Goal: Task Accomplishment & Management: Manage account settings

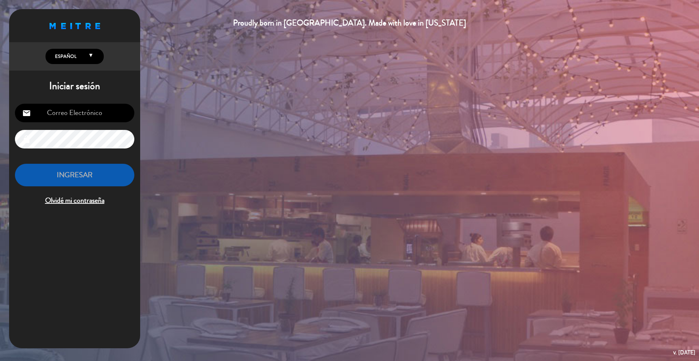
click at [59, 105] on input "email" at bounding box center [74, 113] width 119 height 19
click at [60, 107] on input "email" at bounding box center [74, 113] width 119 height 19
type input "[PERSON_NAME][EMAIL_ADDRESS][DOMAIN_NAME]"
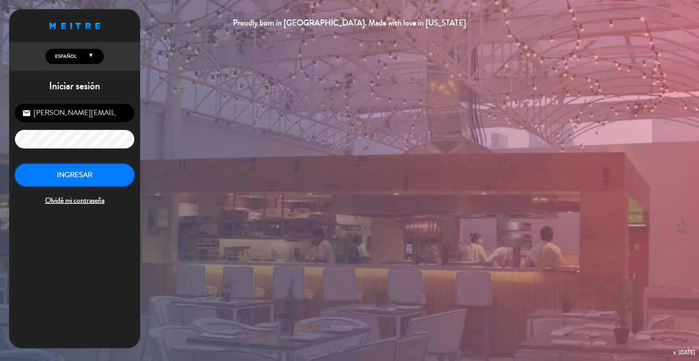
click at [52, 171] on button "INGRESAR" at bounding box center [74, 175] width 119 height 23
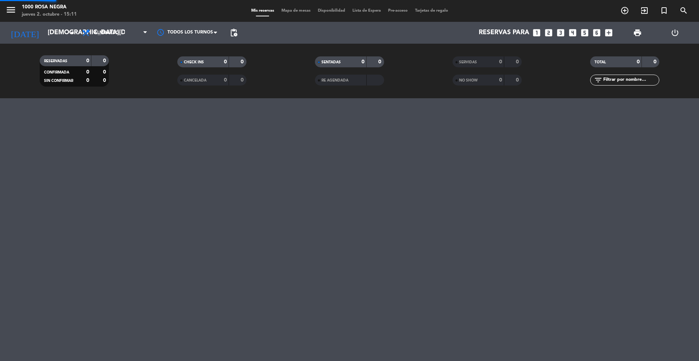
click at [13, 9] on icon "menu" at bounding box center [10, 9] width 11 height 11
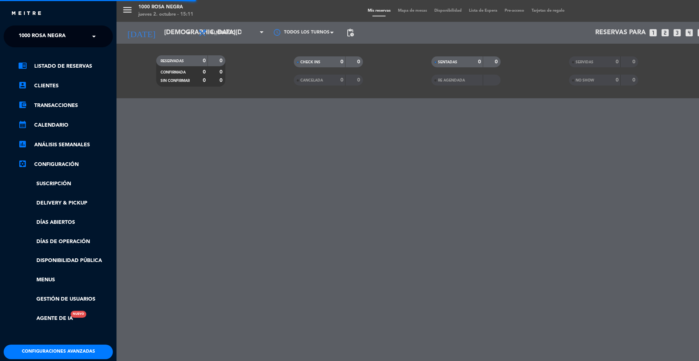
click at [32, 33] on span "1000 Rosa Negra" at bounding box center [42, 36] width 47 height 15
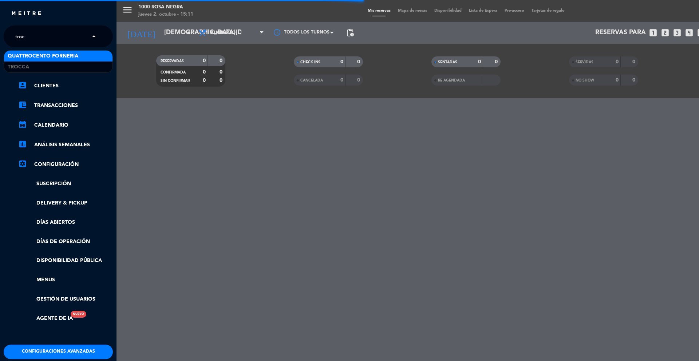
type input "trocc"
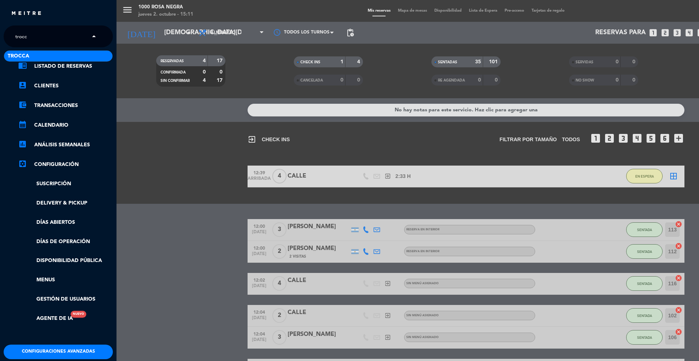
click at [24, 55] on span "Trocca" at bounding box center [18, 56] width 21 height 8
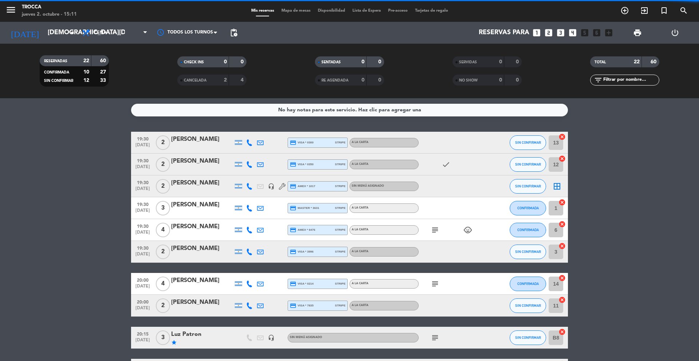
click at [11, 9] on icon "menu" at bounding box center [10, 9] width 11 height 11
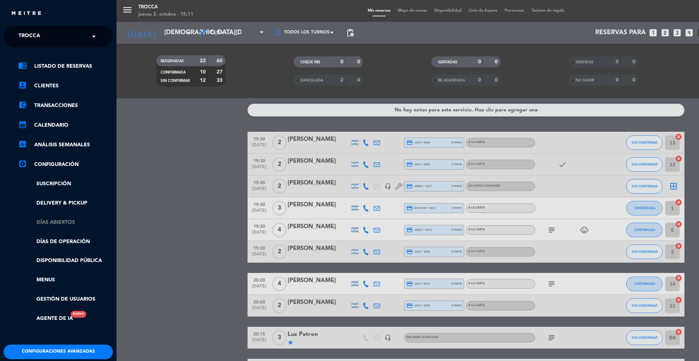
click at [59, 221] on link "Días abiertos" at bounding box center [65, 222] width 95 height 8
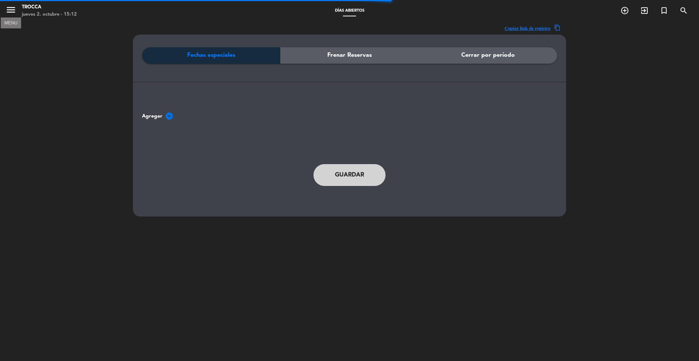
click at [12, 15] on button "menu" at bounding box center [10, 10] width 11 height 13
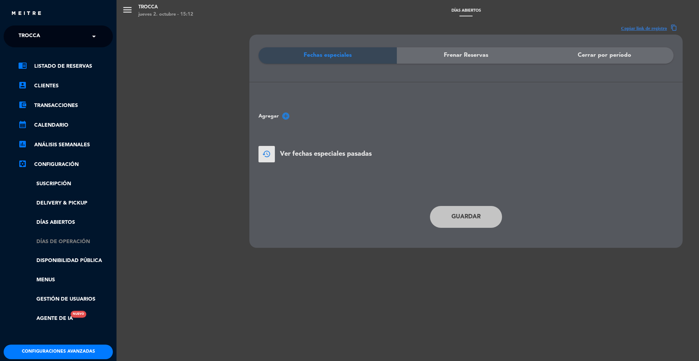
click at [69, 243] on link "Días de Operación" at bounding box center [65, 242] width 95 height 8
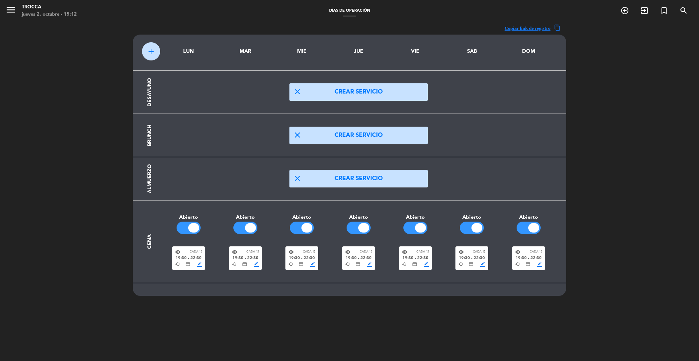
click at [195, 230] on div at bounding box center [193, 227] width 11 height 9
click at [529, 226] on div at bounding box center [533, 227] width 11 height 9
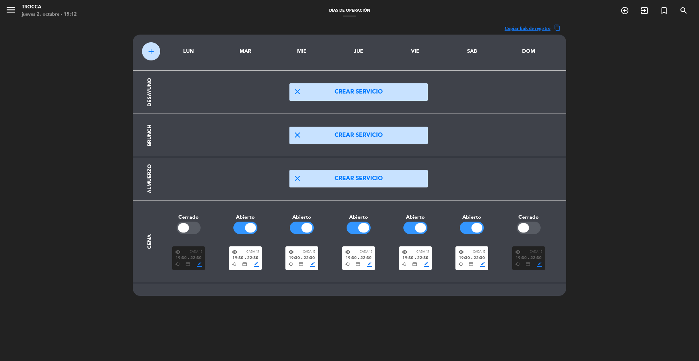
click at [474, 229] on div at bounding box center [476, 227] width 11 height 9
click at [12, 13] on icon "menu" at bounding box center [10, 9] width 11 height 11
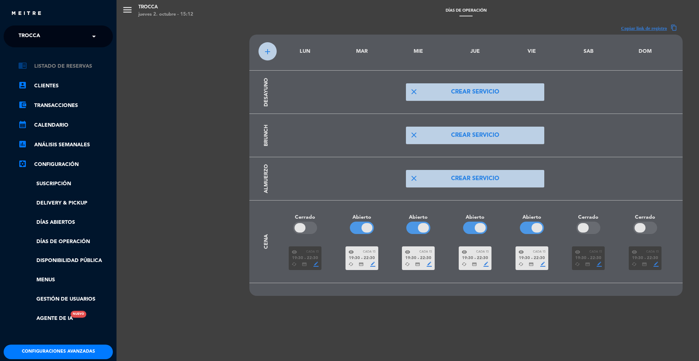
click at [74, 66] on link "chrome_reader_mode Listado de Reservas" at bounding box center [65, 66] width 95 height 9
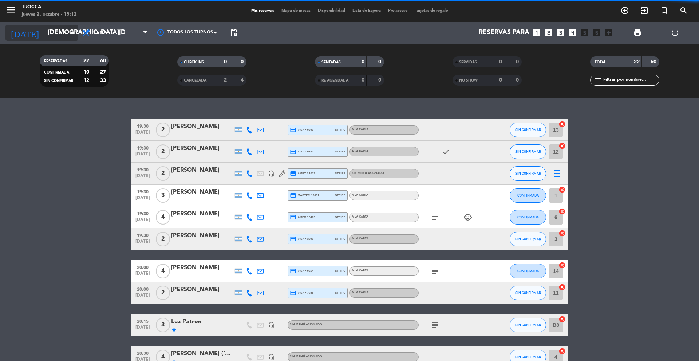
click at [69, 27] on input "[DEMOGRAPHIC_DATA][DATE]" at bounding box center [86, 32] width 84 height 15
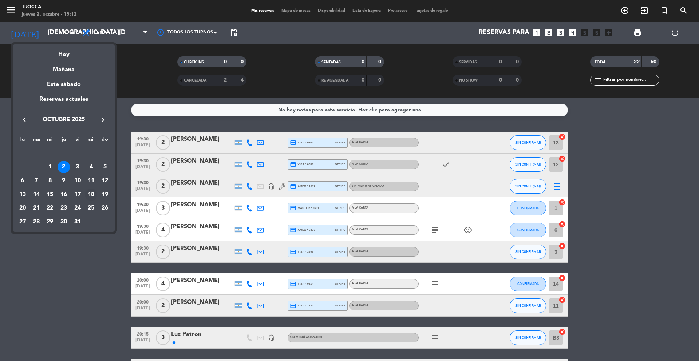
click at [90, 195] on div "18" at bounding box center [91, 195] width 12 height 12
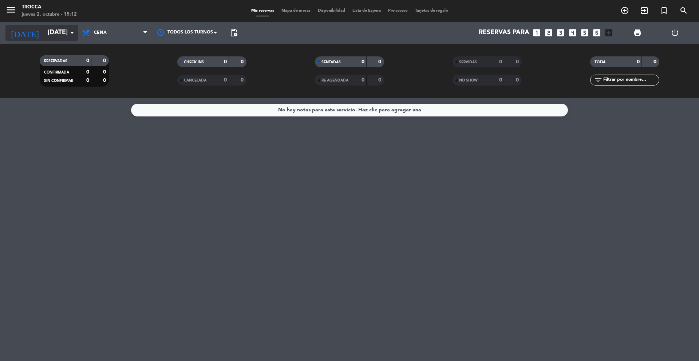
click at [72, 32] on icon "arrow_drop_down" at bounding box center [72, 32] width 9 height 9
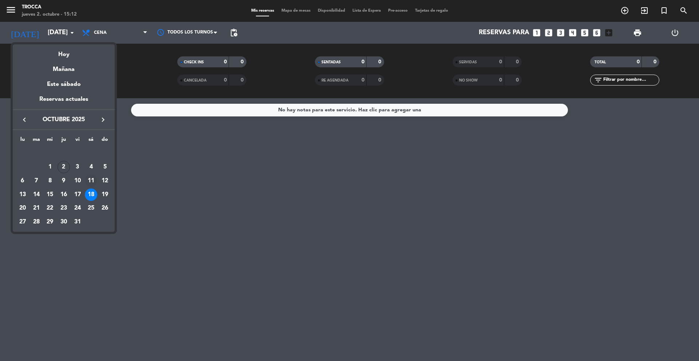
click at [84, 180] on td "11" at bounding box center [91, 181] width 14 height 14
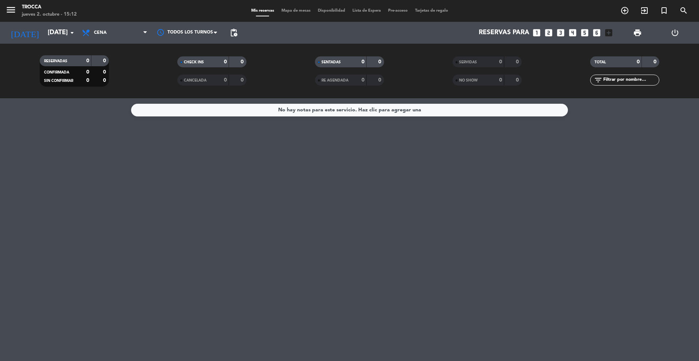
type input "[DATE]"
click at [548, 34] on icon "looks_two" at bounding box center [548, 32] width 9 height 9
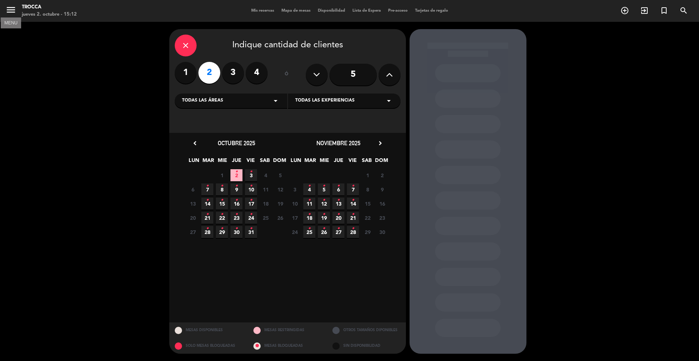
click at [12, 10] on icon "menu" at bounding box center [10, 9] width 11 height 11
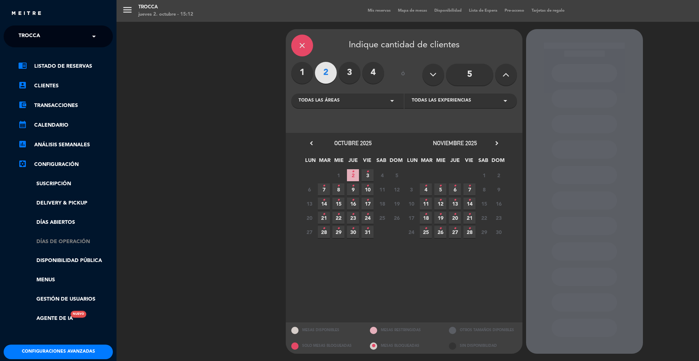
click at [68, 242] on link "Días de Operación" at bounding box center [65, 242] width 95 height 8
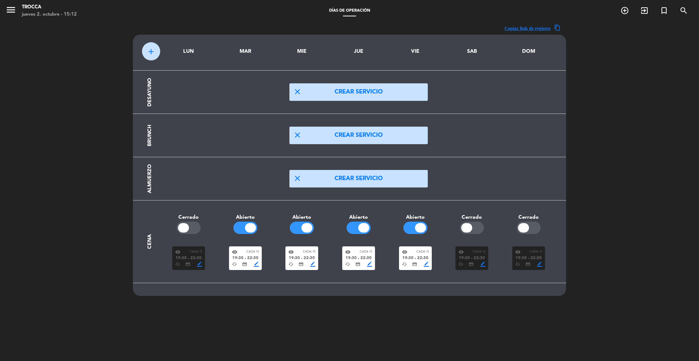
click at [472, 229] on div at bounding box center [472, 228] width 24 height 12
